Goal: Transaction & Acquisition: Purchase product/service

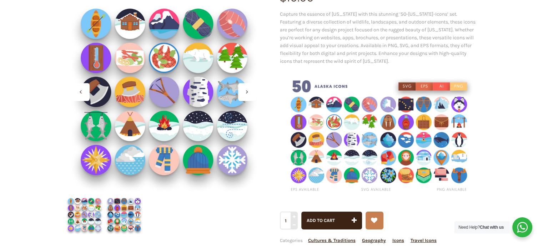
scroll to position [107, 0]
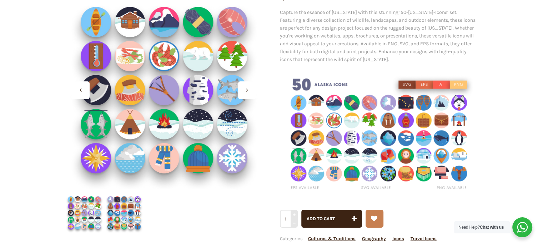
click at [120, 215] on img at bounding box center [124, 213] width 40 height 40
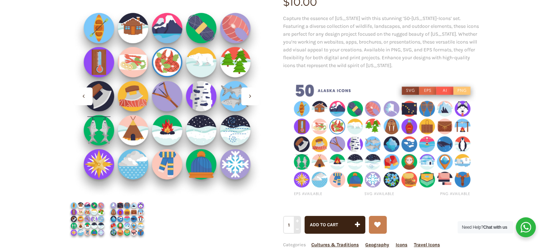
scroll to position [107, 0]
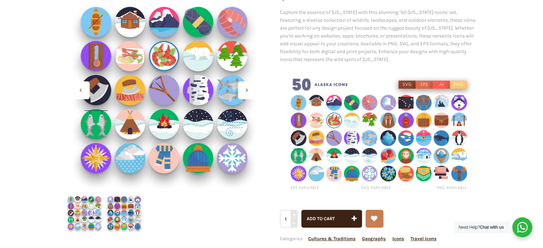
click at [370, 134] on img at bounding box center [379, 135] width 199 height 133
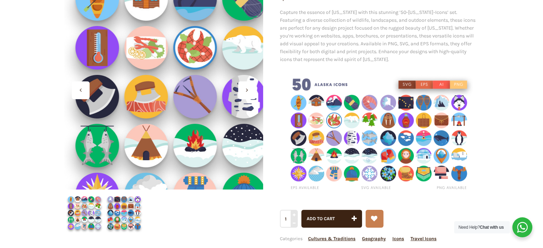
click at [123, 113] on div at bounding box center [163, 90] width 199 height 199
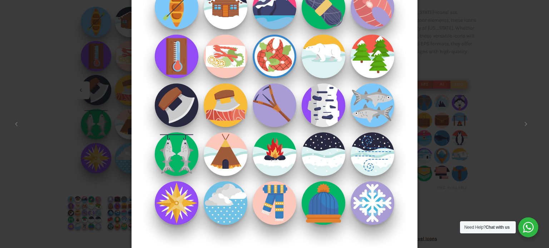
scroll to position [30, 0]
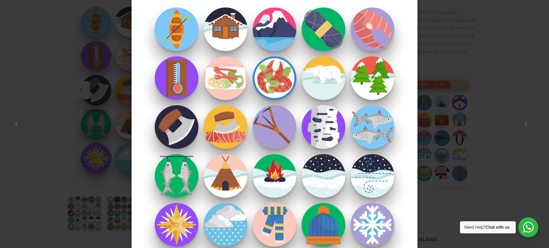
click at [82, 177] on div "× 1 / 2 Loading..." at bounding box center [274, 94] width 549 height 248
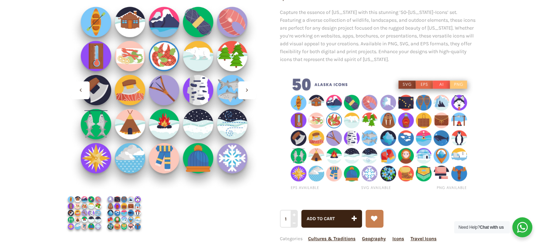
click at [453, 131] on img at bounding box center [379, 135] width 199 height 133
click at [426, 133] on img at bounding box center [379, 135] width 199 height 133
click at [422, 135] on img at bounding box center [379, 135] width 199 height 133
click at [343, 133] on img at bounding box center [379, 135] width 199 height 133
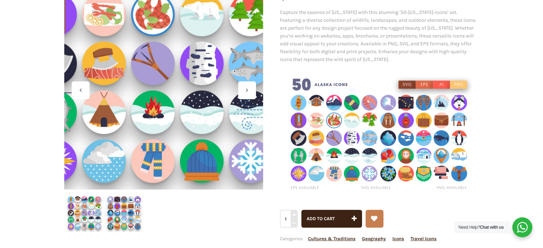
click at [177, 143] on div at bounding box center [163, 90] width 199 height 199
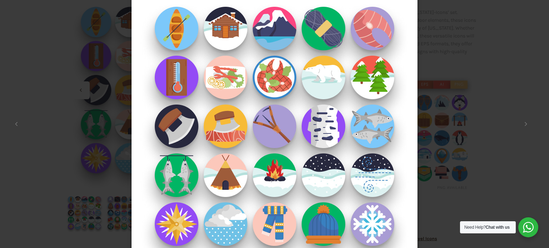
scroll to position [66, 0]
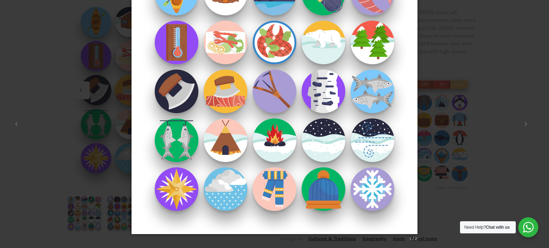
click at [401, 96] on img at bounding box center [274, 91] width 286 height 314
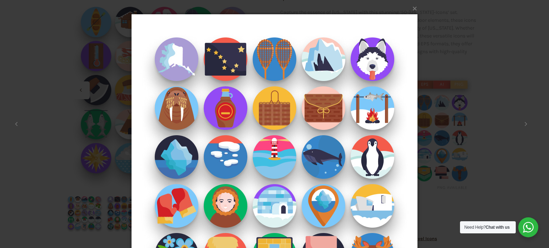
scroll to position [36, 0]
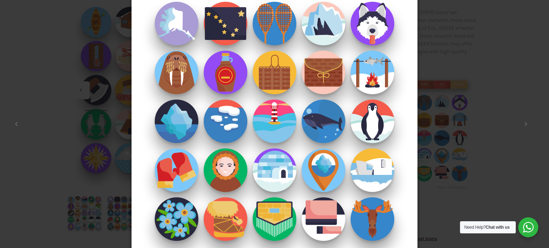
click at [456, 199] on div "× 50-[US_STATE] _ Shop 2 / 2 Loading..." at bounding box center [274, 88] width 549 height 248
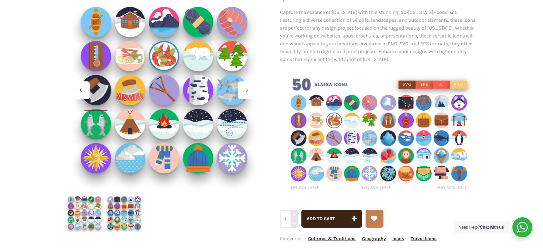
click at [89, 205] on img at bounding box center [85, 213] width 40 height 40
click at [122, 215] on img at bounding box center [124, 213] width 40 height 40
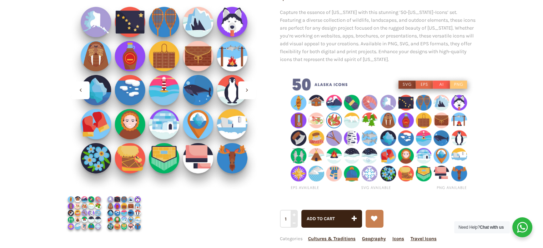
click at [84, 218] on img at bounding box center [85, 213] width 40 height 40
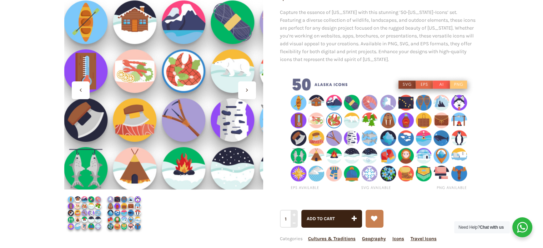
click at [169, 90] on div at bounding box center [163, 90] width 199 height 199
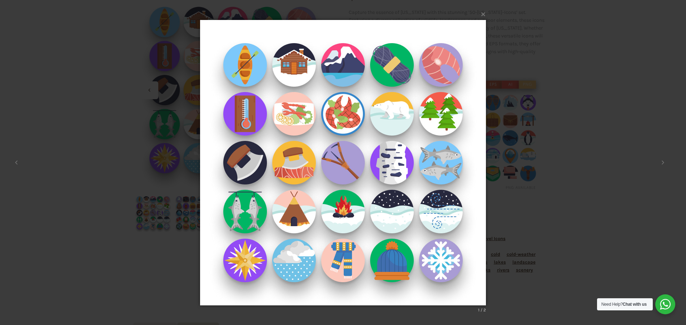
scroll to position [0, 0]
